Goal: Check status: Check status

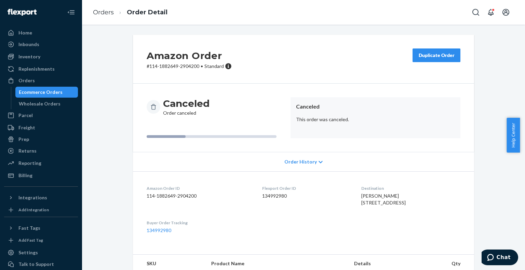
click at [45, 91] on div "Ecommerce Orders" at bounding box center [41, 92] width 44 height 7
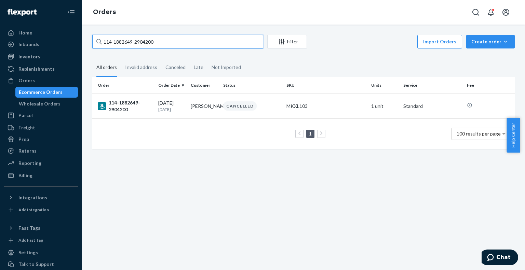
paste input "[PERSON_NAME]"
drag, startPoint x: 158, startPoint y: 45, endPoint x: 103, endPoint y: 45, distance: 54.3
click at [103, 45] on input "114-1882649-2904200" at bounding box center [177, 42] width 171 height 14
paste input "BKZOYCVFLX"
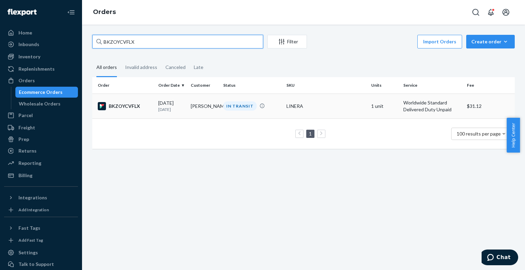
type input "BKZOYCVFLX"
click at [120, 106] on div "BKZOYCVFLX" at bounding box center [125, 106] width 55 height 8
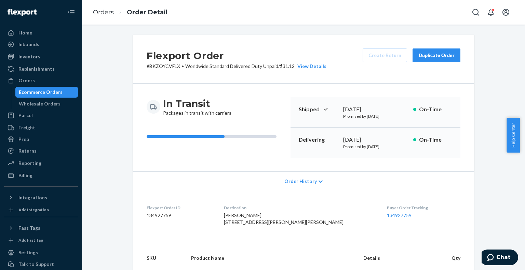
scroll to position [205, 0]
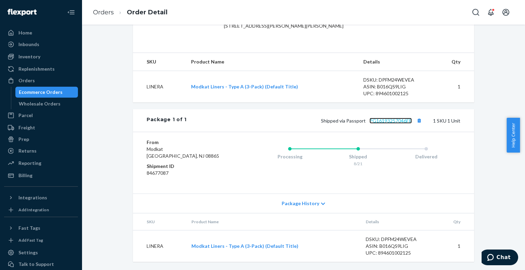
click at [386, 124] on link "PG16193257046FR" at bounding box center [390, 121] width 42 height 6
click at [55, 91] on div "Ecommerce Orders" at bounding box center [41, 92] width 44 height 7
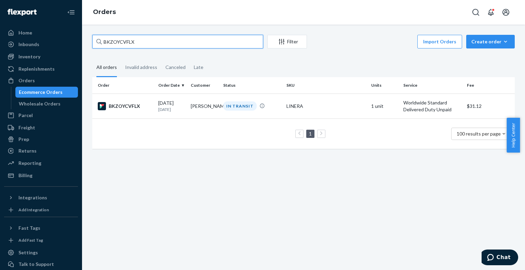
drag, startPoint x: 146, startPoint y: 44, endPoint x: 99, endPoint y: 44, distance: 47.2
click at [99, 44] on div "BKZOYCVFLX" at bounding box center [177, 42] width 171 height 14
paste input "112-1948971-1112254"
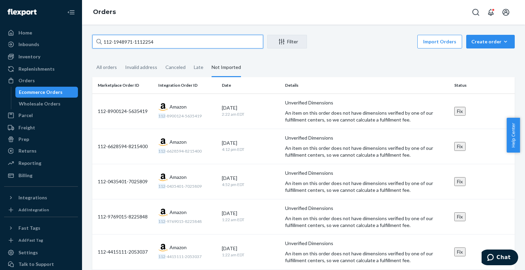
type input "BKZOYCVFLX"
